Goal: Task Accomplishment & Management: Manage account settings

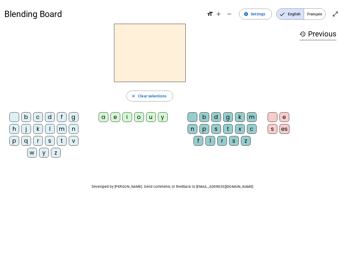
click at [219, 14] on mat-icon "add" at bounding box center [218, 14] width 6 height 6
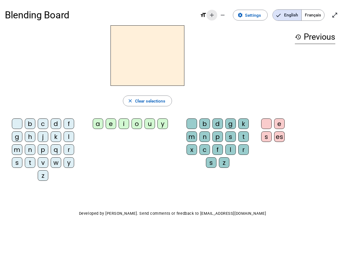
click at [230, 14] on div "Blending Board format_size add remove settings Settings English Français open_i…" at bounding box center [172, 15] width 335 height 20
click at [256, 14] on span "Settings" at bounding box center [253, 15] width 16 height 7
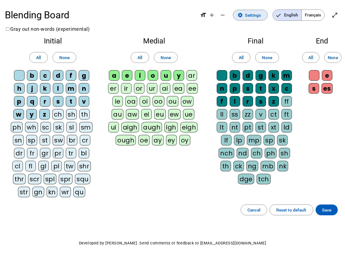
click at [290, 14] on span "English" at bounding box center [287, 15] width 29 height 11
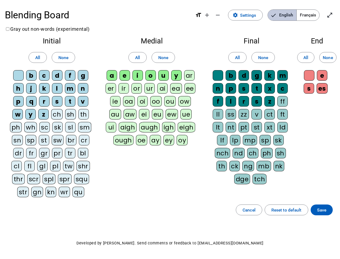
click at [314, 14] on span "Français" at bounding box center [308, 15] width 23 height 11
click at [314, 14] on span "Français" at bounding box center [304, 15] width 31 height 11
click at [335, 14] on span "Enter full screen" at bounding box center [330, 15] width 13 height 13
click at [150, 96] on letter-bubble "oi" at bounding box center [143, 102] width 13 height 13
click at [15, 118] on div "w" at bounding box center [17, 114] width 11 height 11
